Goal: Transaction & Acquisition: Purchase product/service

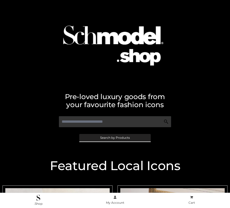
click at [115, 138] on span "Search by Products" at bounding box center [115, 137] width 30 height 3
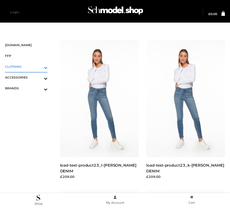
click at [38, 67] on icon "Toggle Submenu" at bounding box center [19, 68] width 56 height 6
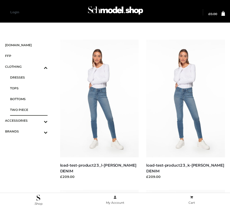
click at [29, 110] on span "TWO PIECE" at bounding box center [28, 110] width 37 height 6
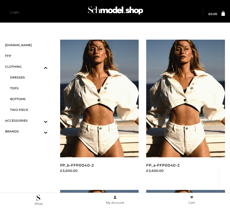
scroll to position [457, 0]
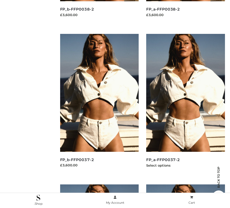
click at [185, 104] on img at bounding box center [185, 93] width 79 height 118
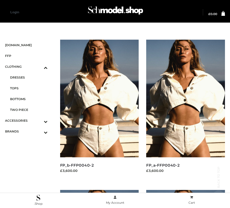
scroll to position [759, 0]
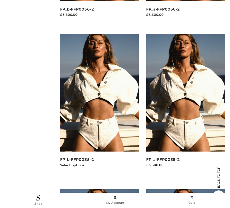
click at [99, 104] on img at bounding box center [99, 93] width 79 height 118
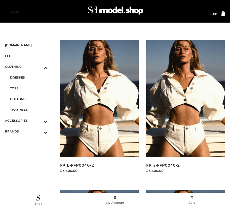
scroll to position [156, 0]
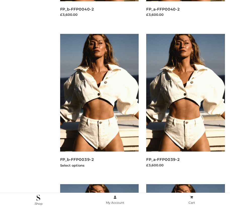
click at [99, 104] on img at bounding box center [99, 93] width 79 height 118
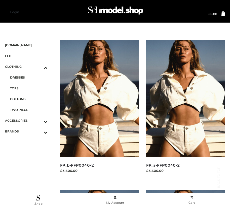
scroll to position [457, 0]
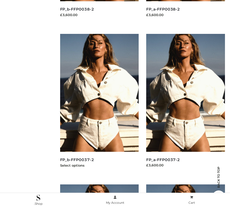
click at [99, 104] on img at bounding box center [99, 93] width 79 height 118
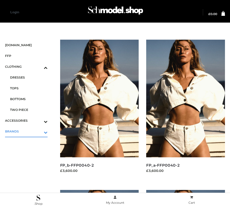
click at [38, 131] on icon "Toggle Submenu" at bounding box center [19, 133] width 56 height 6
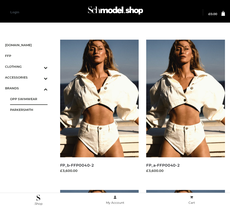
click at [29, 99] on span "OPP SWIMWEAR" at bounding box center [28, 99] width 37 height 6
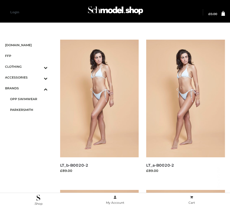
scroll to position [307, 0]
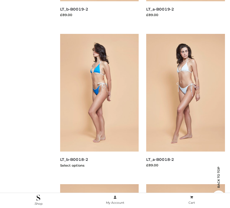
click at [99, 104] on img at bounding box center [99, 93] width 79 height 118
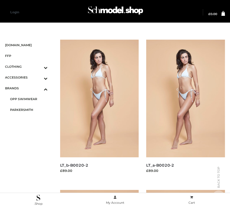
scroll to position [457, 0]
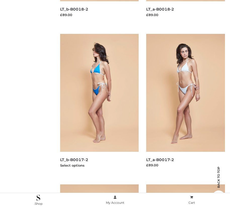
click at [99, 104] on img at bounding box center [99, 93] width 79 height 118
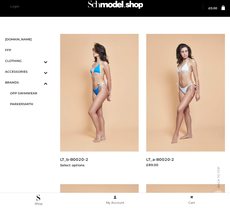
click at [99, 104] on img at bounding box center [99, 93] width 79 height 118
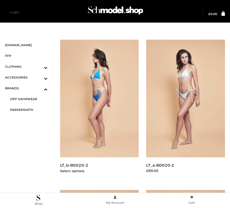
scroll to position [608, 0]
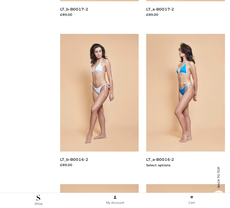
click at [185, 104] on img at bounding box center [185, 93] width 79 height 118
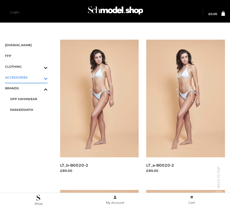
click at [38, 77] on icon "Toggle Submenu" at bounding box center [19, 79] width 56 height 6
click at [29, 99] on span "JEWELRY" at bounding box center [28, 99] width 37 height 6
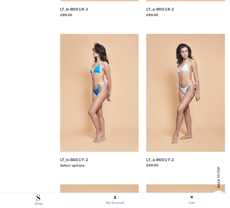
click at [99, 104] on img at bounding box center [99, 93] width 79 height 118
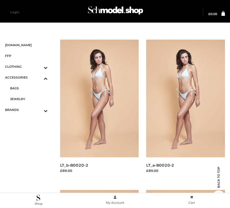
scroll to position [759, 0]
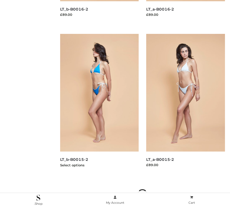
click at [99, 104] on img at bounding box center [99, 93] width 79 height 118
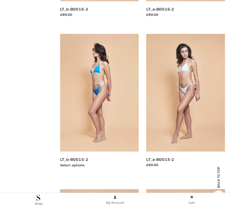
scroll to position [156, 0]
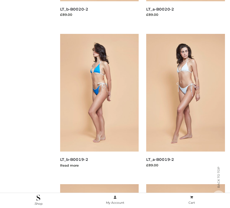
click at [99, 104] on img at bounding box center [99, 93] width 79 height 118
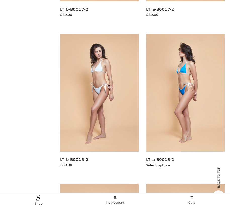
click at [185, 104] on img at bounding box center [185, 93] width 79 height 118
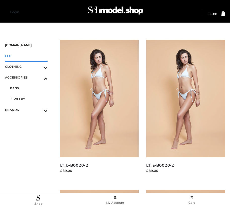
click at [26, 56] on span "FFP" at bounding box center [26, 56] width 42 height 6
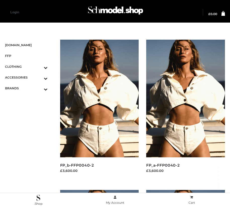
scroll to position [457, 0]
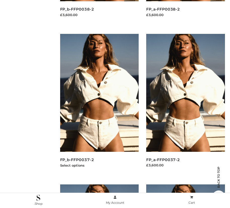
click at [99, 104] on img at bounding box center [99, 93] width 79 height 118
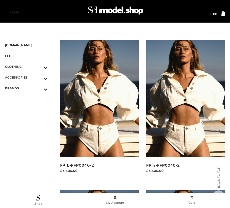
scroll to position [6, 0]
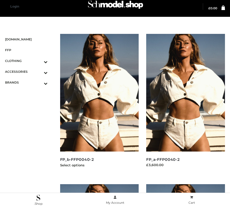
click at [99, 104] on img at bounding box center [99, 93] width 79 height 118
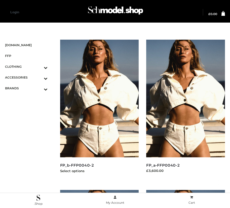
scroll to position [759, 0]
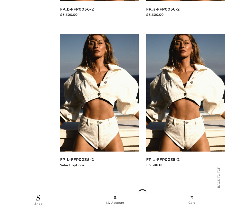
click at [99, 104] on img at bounding box center [99, 93] width 79 height 118
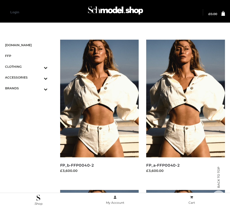
scroll to position [457, 0]
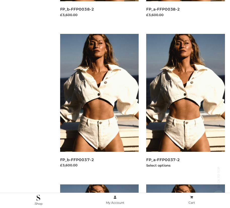
click at [185, 104] on img at bounding box center [185, 93] width 79 height 118
